Goal: Transaction & Acquisition: Download file/media

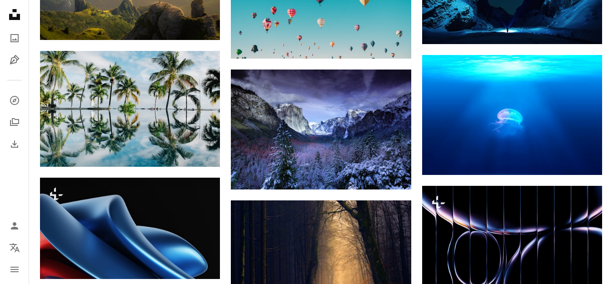
scroll to position [575, 0]
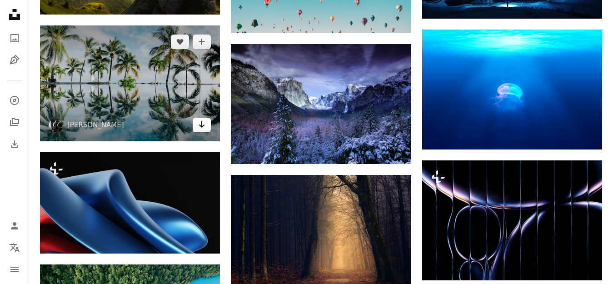
click at [201, 123] on icon "Descargar" at bounding box center [202, 124] width 6 height 6
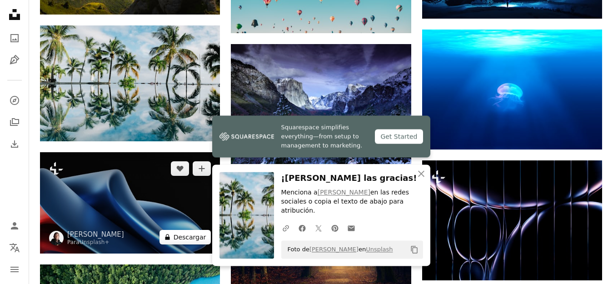
click at [184, 235] on button "A lock Descargar" at bounding box center [185, 237] width 52 height 15
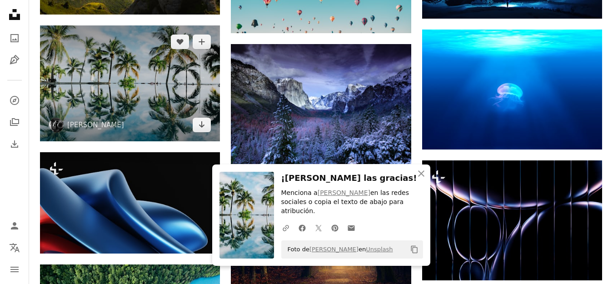
scroll to position [575, 0]
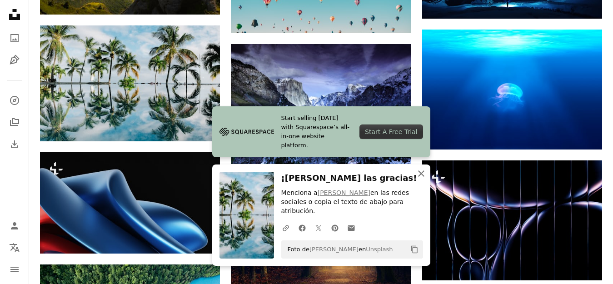
click at [420, 179] on icon "An X shape" at bounding box center [421, 173] width 11 height 11
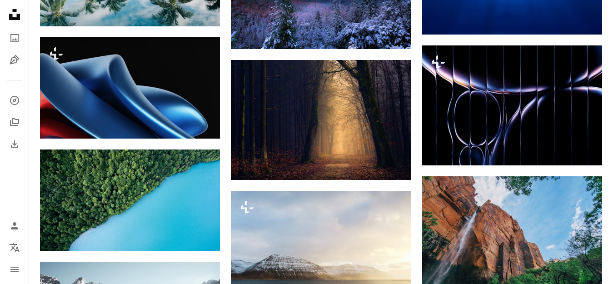
scroll to position [721, 0]
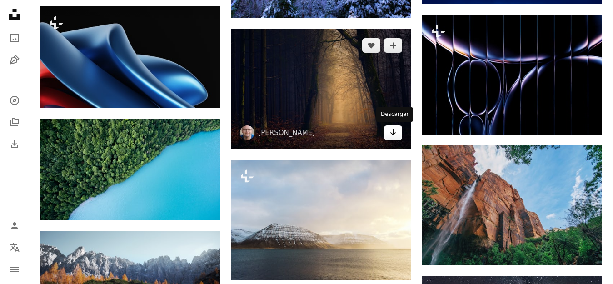
click at [393, 130] on icon "Descargar" at bounding box center [393, 132] width 6 height 6
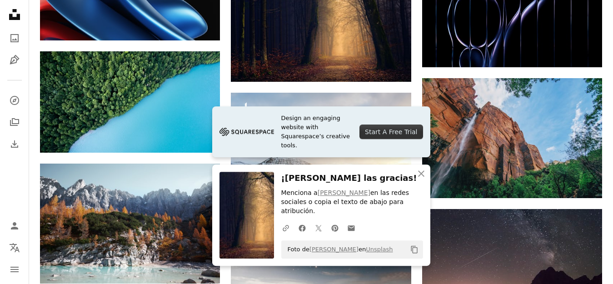
scroll to position [861, 0]
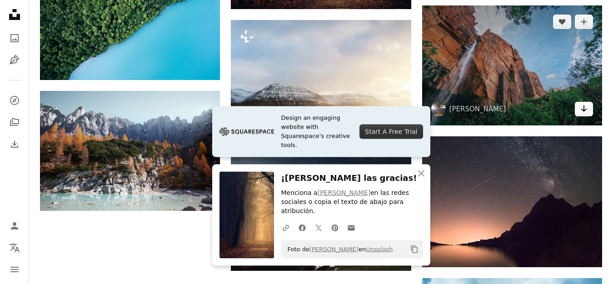
click at [583, 107] on icon "Arrow pointing down" at bounding box center [583, 108] width 7 height 11
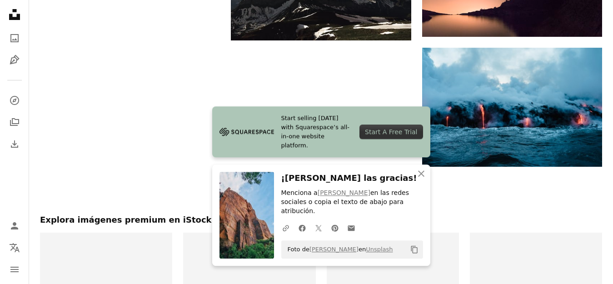
scroll to position [1100, 0]
